Goal: Transaction & Acquisition: Obtain resource

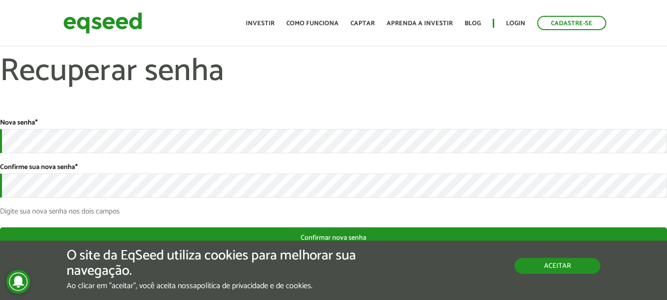
click at [556, 268] on button "Aceitar" at bounding box center [558, 266] width 86 height 16
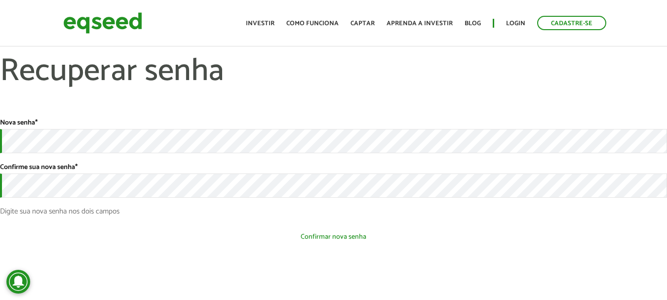
click at [327, 242] on button "Confirmar nova senha" at bounding box center [333, 236] width 667 height 19
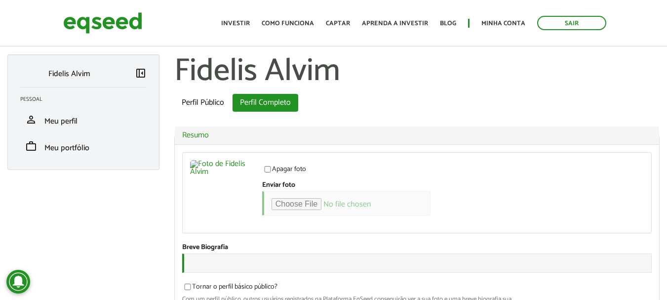
click at [470, 107] on ul "Perfil Público Perfil Completo (aba ativa)" at bounding box center [416, 103] width 485 height 18
click at [244, 21] on link "Investir" at bounding box center [235, 23] width 29 height 6
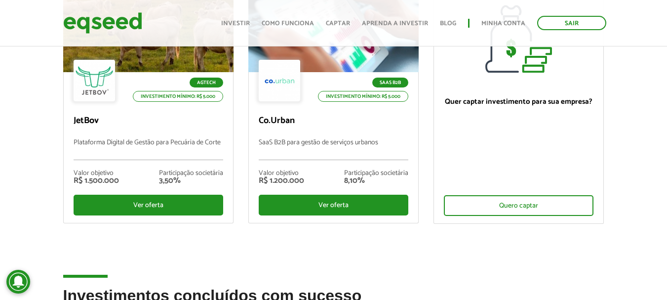
scroll to position [158, 0]
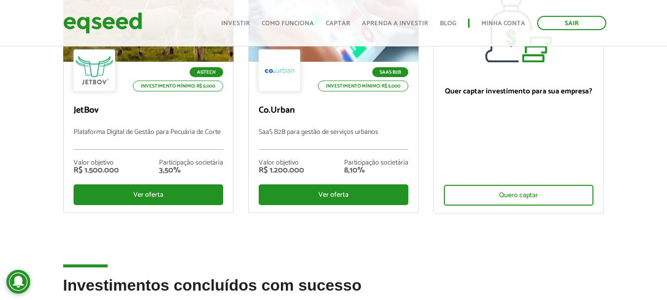
drag, startPoint x: 672, startPoint y: 45, endPoint x: 671, endPoint y: 86, distance: 41.5
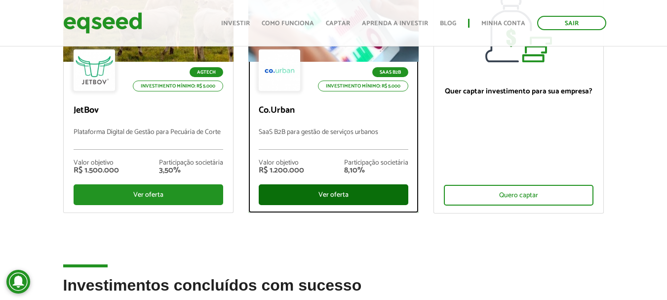
click at [327, 188] on div "Ver oferta" at bounding box center [334, 194] width 150 height 21
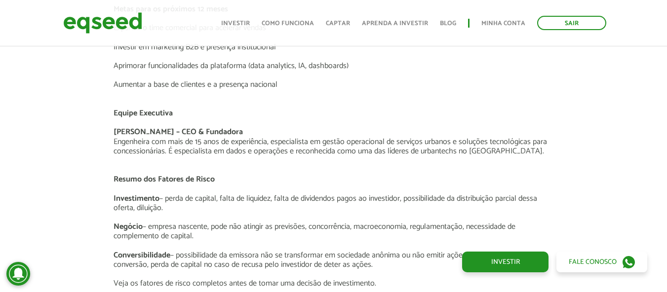
scroll to position [1708, 0]
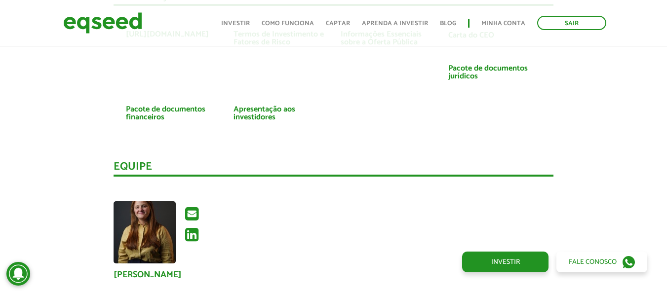
scroll to position [2004, 0]
click at [249, 113] on link "Apresentação aos investidores" at bounding box center [280, 114] width 93 height 16
